Goal: Find specific page/section: Find specific page/section

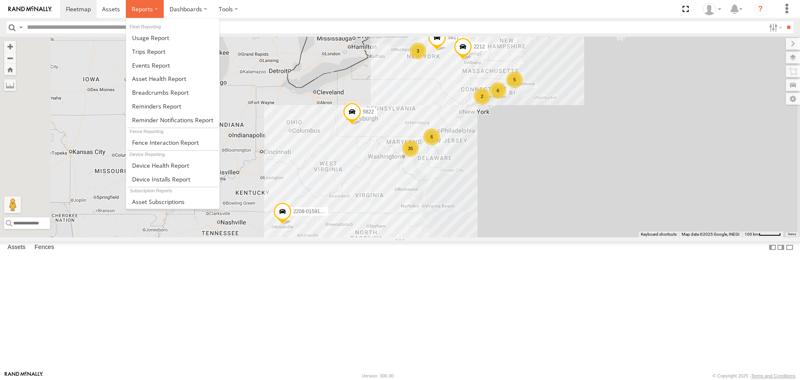
click at [153, 10] on label at bounding box center [145, 9] width 38 height 18
click at [160, 83] on span at bounding box center [159, 79] width 54 height 8
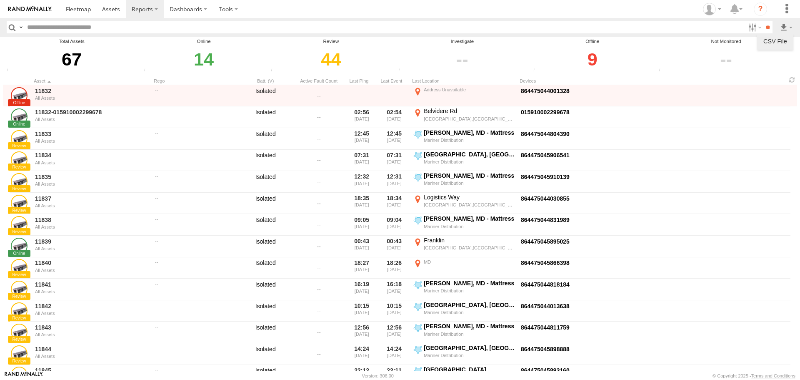
click at [778, 44] on link at bounding box center [775, 41] width 30 height 13
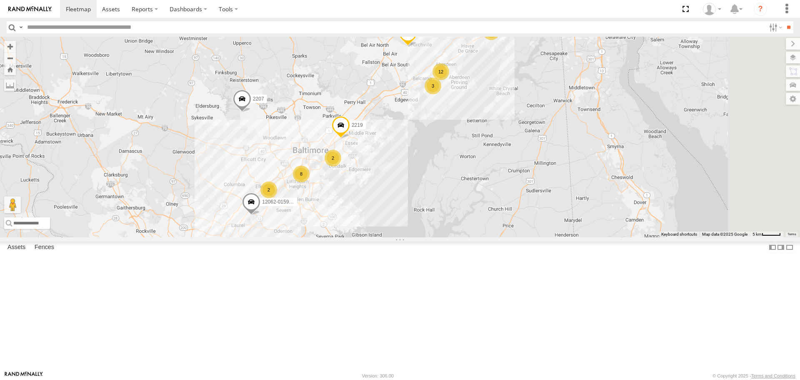
drag, startPoint x: 519, startPoint y: 176, endPoint x: 475, endPoint y: 205, distance: 52.9
click at [475, 205] on div "2208-015910002284753 5817 2212 5822 11855 2207 5831 8 12 8 2201 12062-015910002…" at bounding box center [400, 137] width 800 height 200
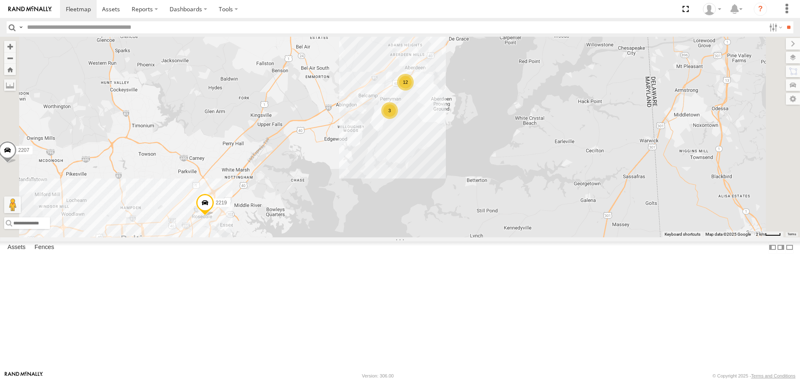
drag, startPoint x: 525, startPoint y: 170, endPoint x: 485, endPoint y: 188, distance: 44.2
click at [485, 188] on div "2208-015910002284753 5817 2212 5822 11855 2207 5831 2201 12062-015910002507476 …" at bounding box center [400, 137] width 800 height 200
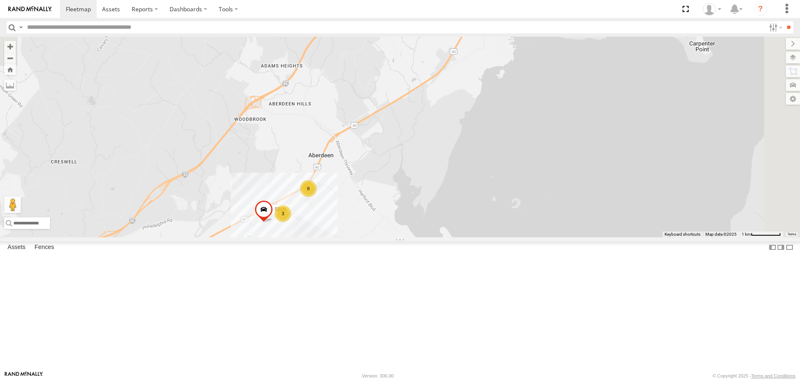
drag, startPoint x: 450, startPoint y: 242, endPoint x: 361, endPoint y: 355, distance: 143.4
click at [361, 237] on div "2208-015910002284753 5817 2212 5822 11855 2207 5831 2201 12062-015910002507476 …" at bounding box center [400, 137] width 800 height 200
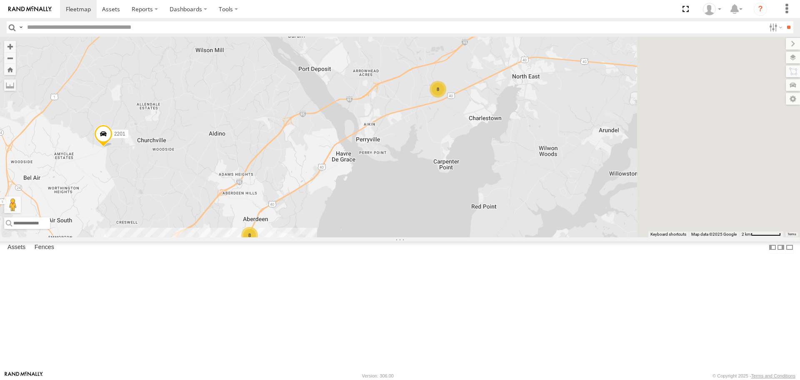
drag, startPoint x: 461, startPoint y: 220, endPoint x: 395, endPoint y: 260, distance: 77.5
click at [395, 237] on div "2208-015910002284753 5817 2212 5822 11855 2207 5831 2201 12062-015910002507476 …" at bounding box center [400, 137] width 800 height 200
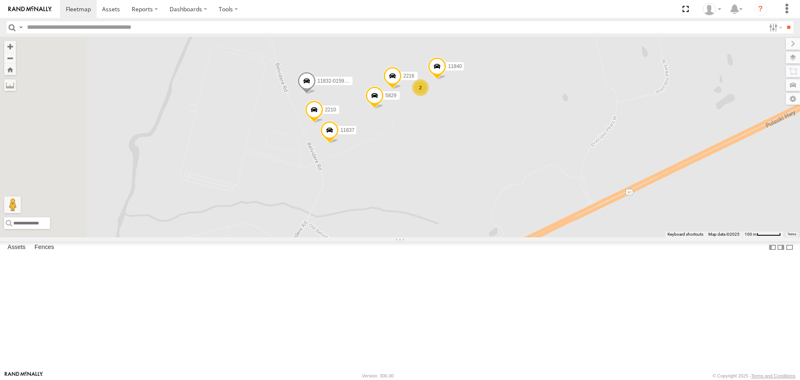
drag, startPoint x: 468, startPoint y: 171, endPoint x: 517, endPoint y: 243, distance: 86.8
click at [517, 237] on div "2208-015910002284753 5817 2212 5822 11855 2207 5831 2201 12062-015910002507476 …" at bounding box center [400, 137] width 800 height 200
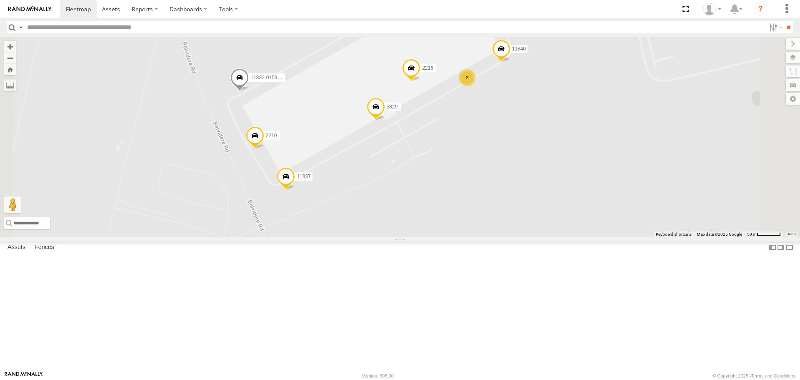
drag, startPoint x: 501, startPoint y: 220, endPoint x: 520, endPoint y: 248, distance: 34.2
click at [520, 237] on div "2208-015910002284753 5817 2212 5822 11855 2207 5831 2201 12062-015910002507476 …" at bounding box center [400, 137] width 800 height 200
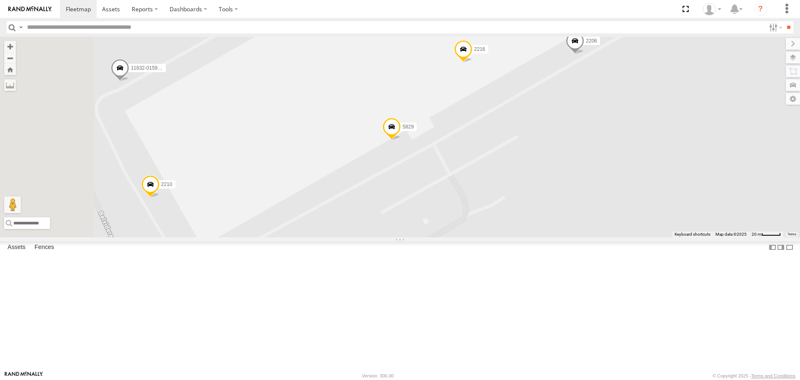
drag, startPoint x: 515, startPoint y: 232, endPoint x: 558, endPoint y: 273, distance: 59.3
click at [558, 237] on div "2208-015910002284753 5817 2212 5822 11855 2207 5831 2201 12062-015910002507476 …" at bounding box center [400, 137] width 800 height 200
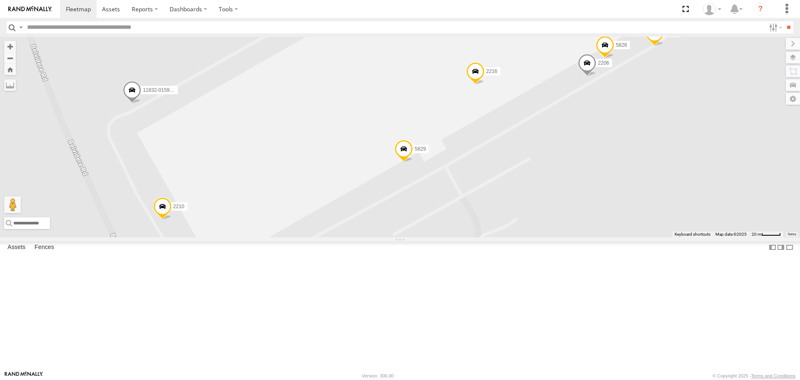
drag, startPoint x: 540, startPoint y: 226, endPoint x: 551, endPoint y: 251, distance: 28.0
click at [551, 237] on div "2208-015910002284753 5817 2212 5822 11855 2207 5831 2201 12062-015910002507476 …" at bounding box center [400, 137] width 800 height 200
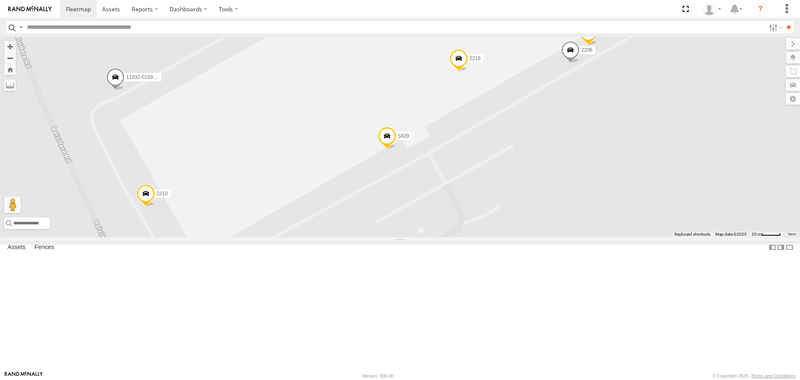
drag, startPoint x: 513, startPoint y: 249, endPoint x: 495, endPoint y: 232, distance: 24.5
click at [495, 232] on div "2208-015910002284753 5817 2212 5822 11855 2207 5831 2201 12062-015910002507476 …" at bounding box center [400, 137] width 800 height 200
drag, startPoint x: 497, startPoint y: 232, endPoint x: 406, endPoint y: 140, distance: 128.8
click at [405, 140] on div "2208-015910002284753 5817 2212 5822 11855 2207 5831 2201 12062-015910002507476 …" at bounding box center [400, 137] width 800 height 200
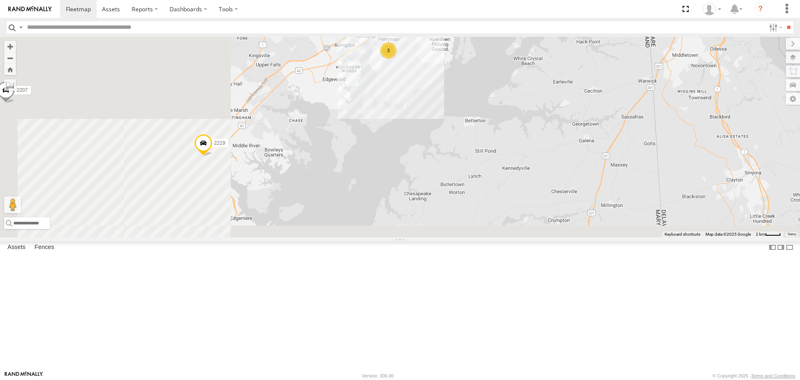
drag, startPoint x: 319, startPoint y: 231, endPoint x: 521, endPoint y: 94, distance: 244.2
click at [521, 94] on div "2208-015910002284753 5817 2212 5822 11855 2207 5831 2201 12062-015910002507476 …" at bounding box center [400, 137] width 800 height 200
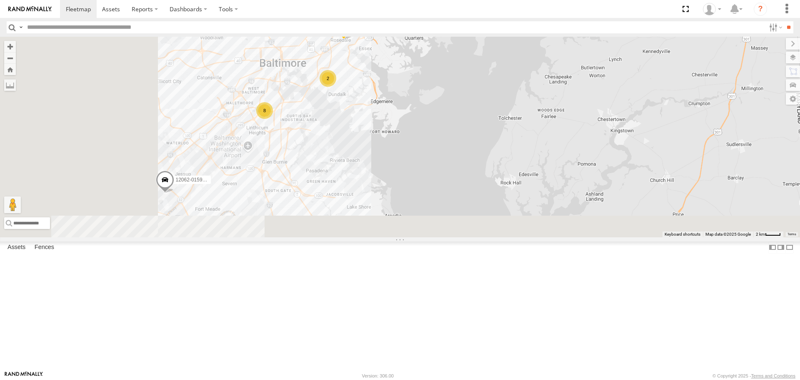
drag, startPoint x: 372, startPoint y: 197, endPoint x: 510, endPoint y: 80, distance: 181.5
click at [510, 80] on div "2208-015910002284753 5817 2212 5822 11855 2207 5831 2201 12062-015910002507476 …" at bounding box center [400, 137] width 800 height 200
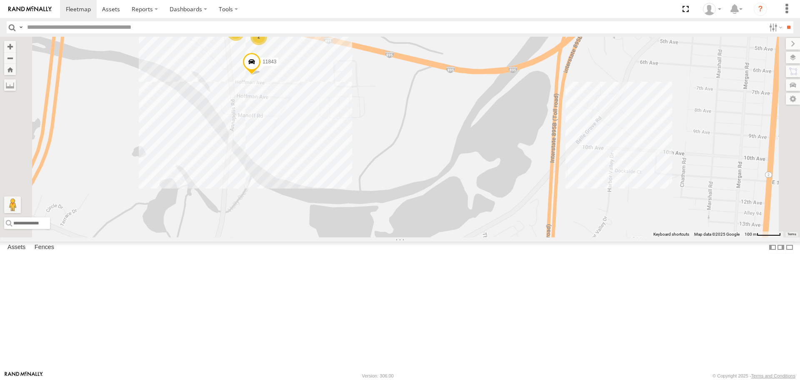
drag, startPoint x: 314, startPoint y: 132, endPoint x: 403, endPoint y: 133, distance: 88.8
click at [390, 158] on div "2208-015910002284753 5817 2212 5822 11855 2207 5831 2201 12062-015910002507476 …" at bounding box center [400, 137] width 800 height 200
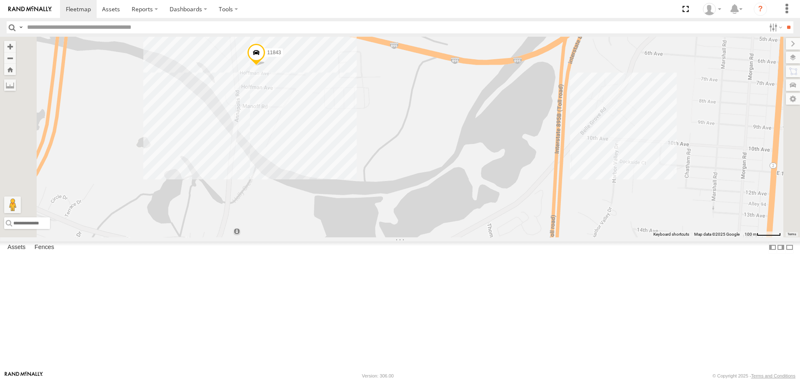
click at [405, 130] on div "2208-015910002284753 5817 2212 5822 11855 2207 5831 2201 12062-015910002507476 …" at bounding box center [400, 137] width 800 height 200
click at [403, 160] on div "2208-015910002284753 5817 2212 5822 11855 2207 5831 2201 12062-015910002507476 …" at bounding box center [400, 137] width 800 height 200
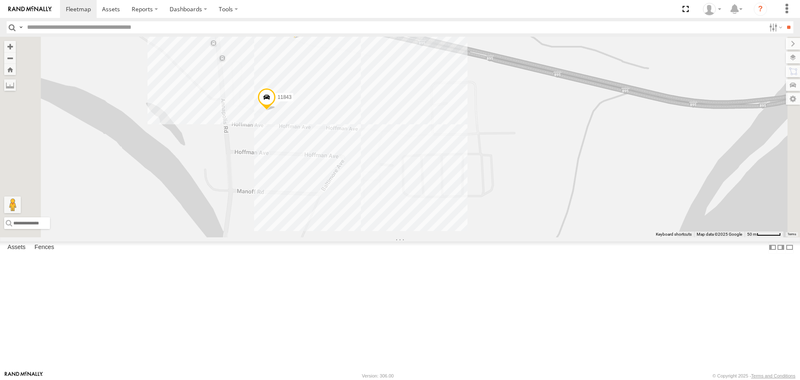
drag, startPoint x: 371, startPoint y: 143, endPoint x: 426, endPoint y: 214, distance: 89.4
click at [426, 214] on div "2208-015910002284753 5817 2212 5822 11855 2207 5831 2201 12062-015910002507476 …" at bounding box center [400, 137] width 800 height 200
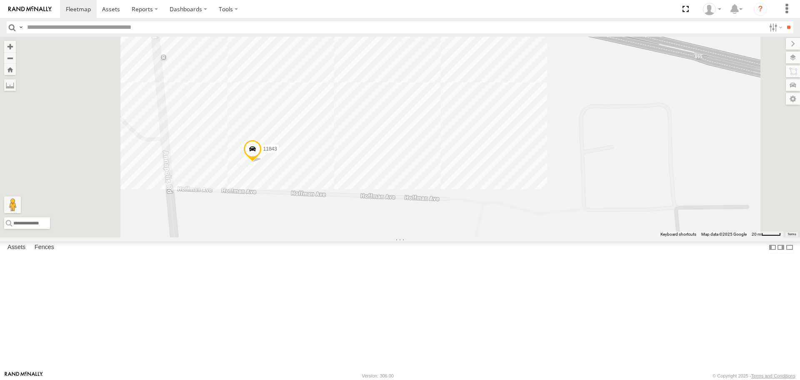
drag, startPoint x: 415, startPoint y: 158, endPoint x: 443, endPoint y: 189, distance: 42.5
click at [443, 189] on div "2208-015910002284753 5817 2212 5822 11855 2207 5831 2201 12062-015910002507476 …" at bounding box center [400, 137] width 800 height 200
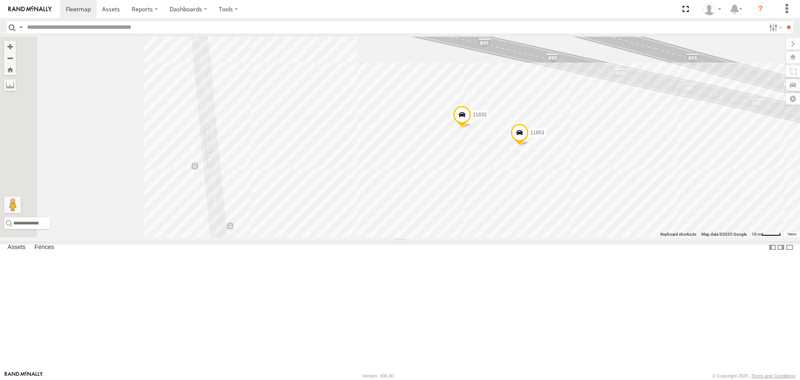
drag, startPoint x: 360, startPoint y: 163, endPoint x: 569, endPoint y: 363, distance: 288.8
click at [569, 237] on div "2208-015910002284753 5817 2212 5822 11855 2207 5831 2201 12062-015910002507476 …" at bounding box center [400, 137] width 800 height 200
click at [418, 190] on div "2208-015910002284753 5817 2212 5822 11855 2207 5831 2201 12062-015910002507476 …" at bounding box center [400, 137] width 800 height 200
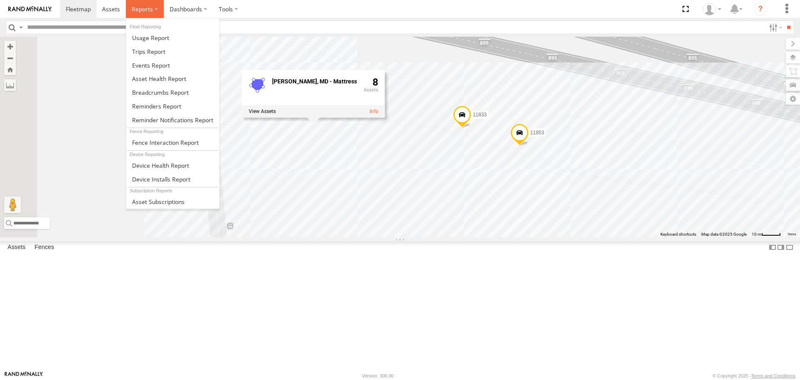
click at [148, 5] on label at bounding box center [145, 9] width 38 height 18
click at [155, 75] on span at bounding box center [159, 79] width 54 height 8
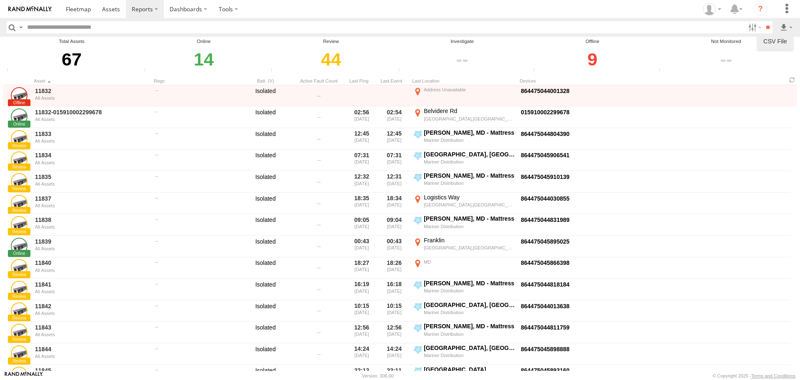
click at [780, 39] on link at bounding box center [775, 41] width 30 height 13
